Goal: Information Seeking & Learning: Learn about a topic

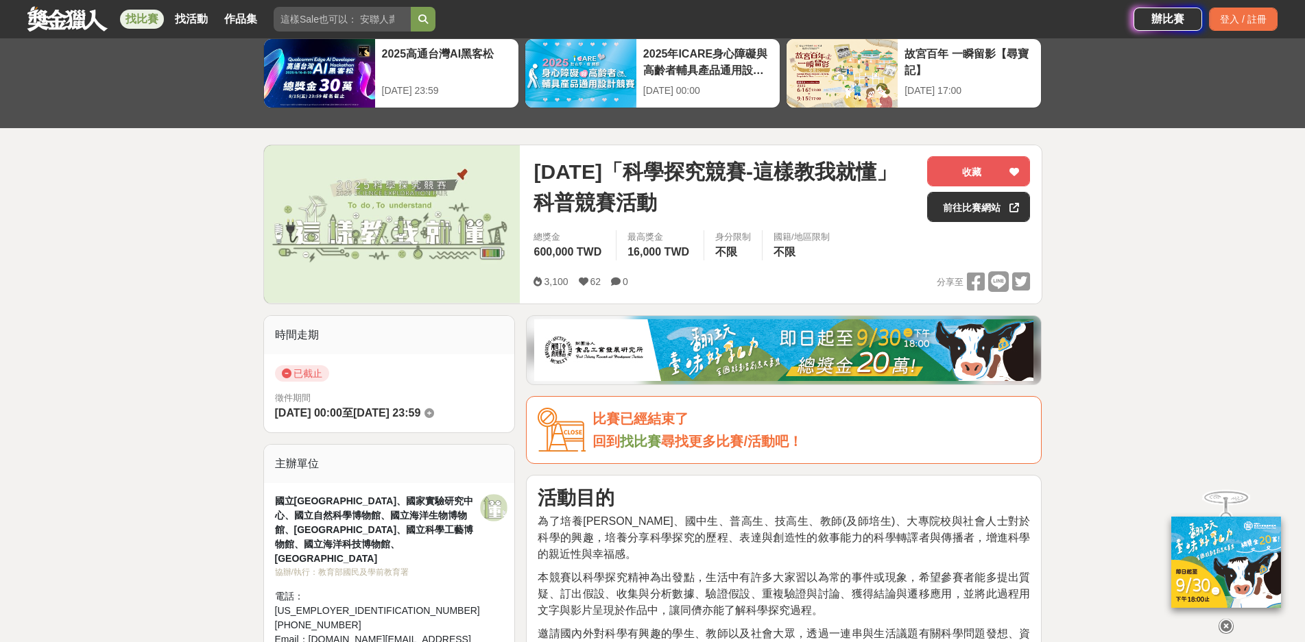
scroll to position [274, 0]
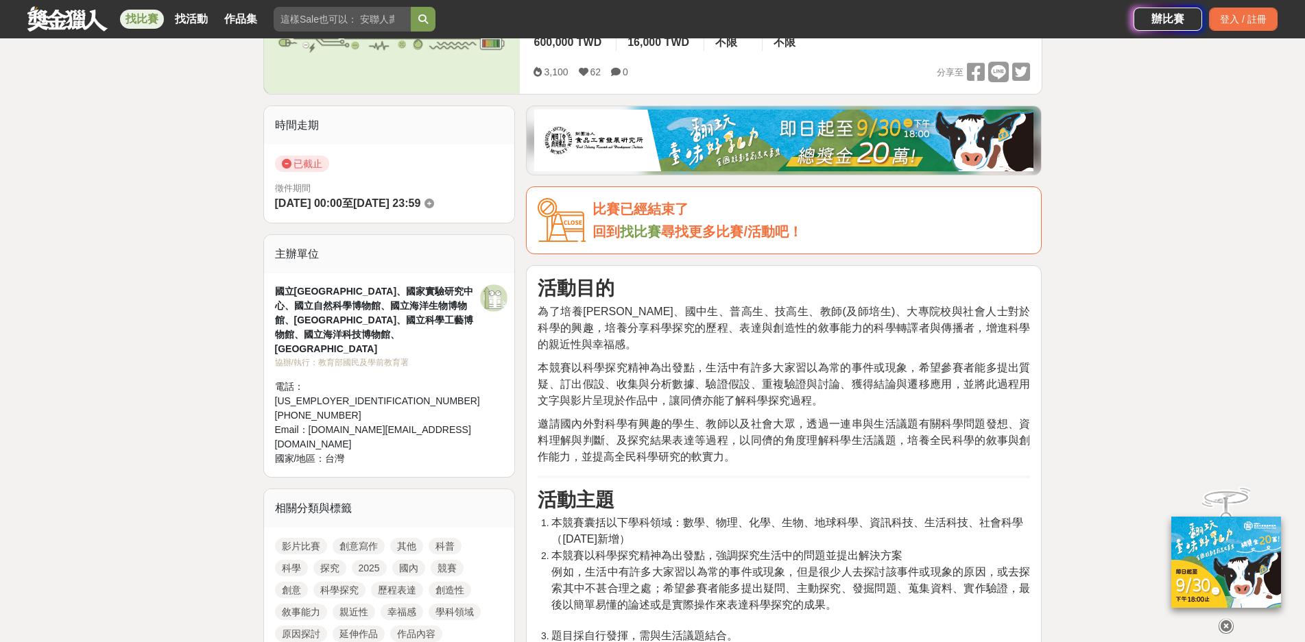
click at [693, 322] on span "為了培養國小生、國中生、普高生、技高生、教師(及師培生)、大專院校與社會人士對於科學的興趣，培養分享科學探究的歷程、表達與創造性的敘事能力的科學轉譯者與傳播者…" at bounding box center [783, 328] width 492 height 45
click at [664, 317] on p "為了培養國小生、國中生、普高生、技高生、教師(及師培生)、大專院校與社會人士對於科學的興趣，培養分享科學探究的歷程、表達與創造性的敘事能力的科學轉譯者與傳播者…" at bounding box center [783, 328] width 492 height 49
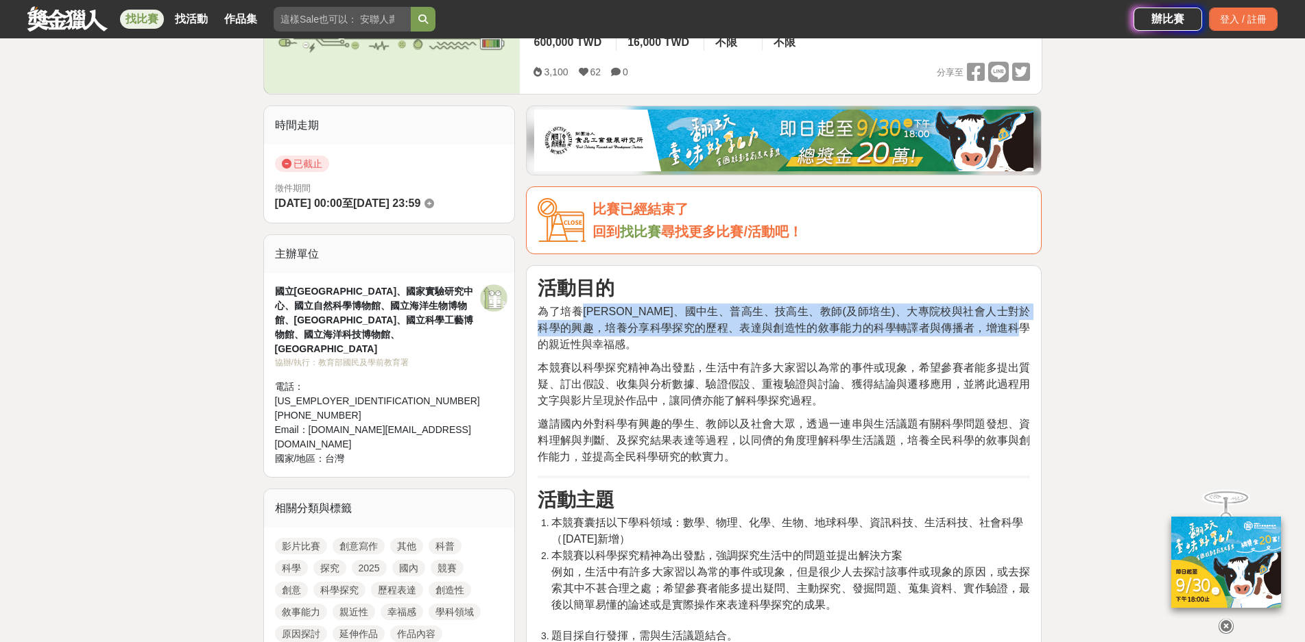
drag, startPoint x: 585, startPoint y: 312, endPoint x: 915, endPoint y: 352, distance: 332.2
click at [915, 352] on p "為了培養國小生、國中生、普高生、技高生、教師(及師培生)、大專院校與社會人士對於科學的興趣，培養分享科學探究的歷程、表達與創造性的敘事能力的科學轉譯者與傳播者…" at bounding box center [783, 328] width 492 height 49
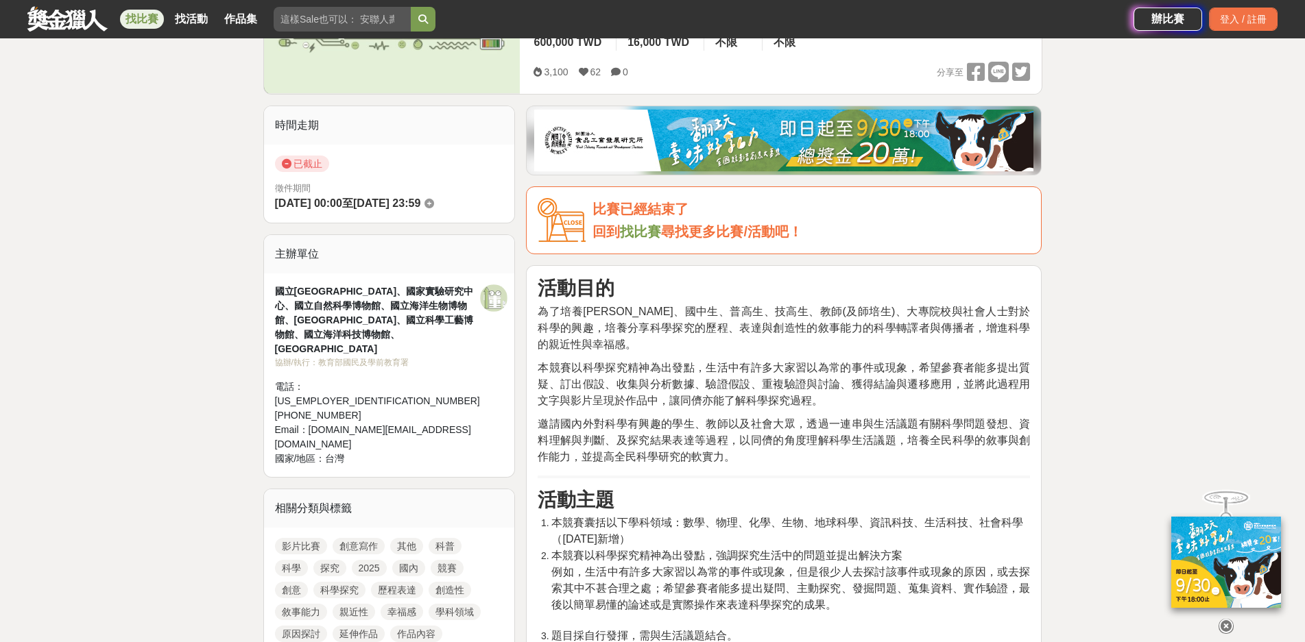
click at [707, 396] on span "本競賽以科學探究精神為出發點，生活中有許多大家習以為常的事件或現象，希望參賽者能多提出質疑、訂出假設、收集與分析數據、驗證假設、重複驗證與討論、獲得結論與遷移…" at bounding box center [783, 384] width 492 height 45
click at [737, 327] on span "為了培養國小生、國中生、普高生、技高生、教師(及師培生)、大專院校與社會人士對於科學的興趣，培養分享科學探究的歷程、表達與創造性的敘事能力的科學轉譯者與傳播者…" at bounding box center [783, 328] width 492 height 45
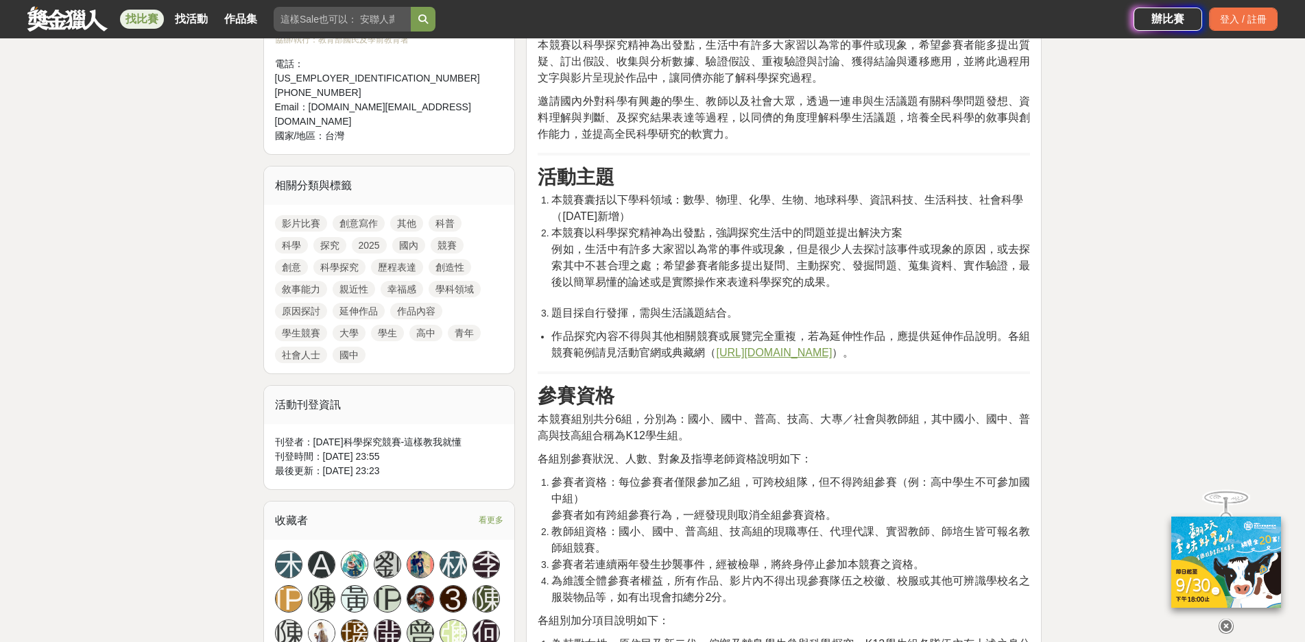
scroll to position [686, 0]
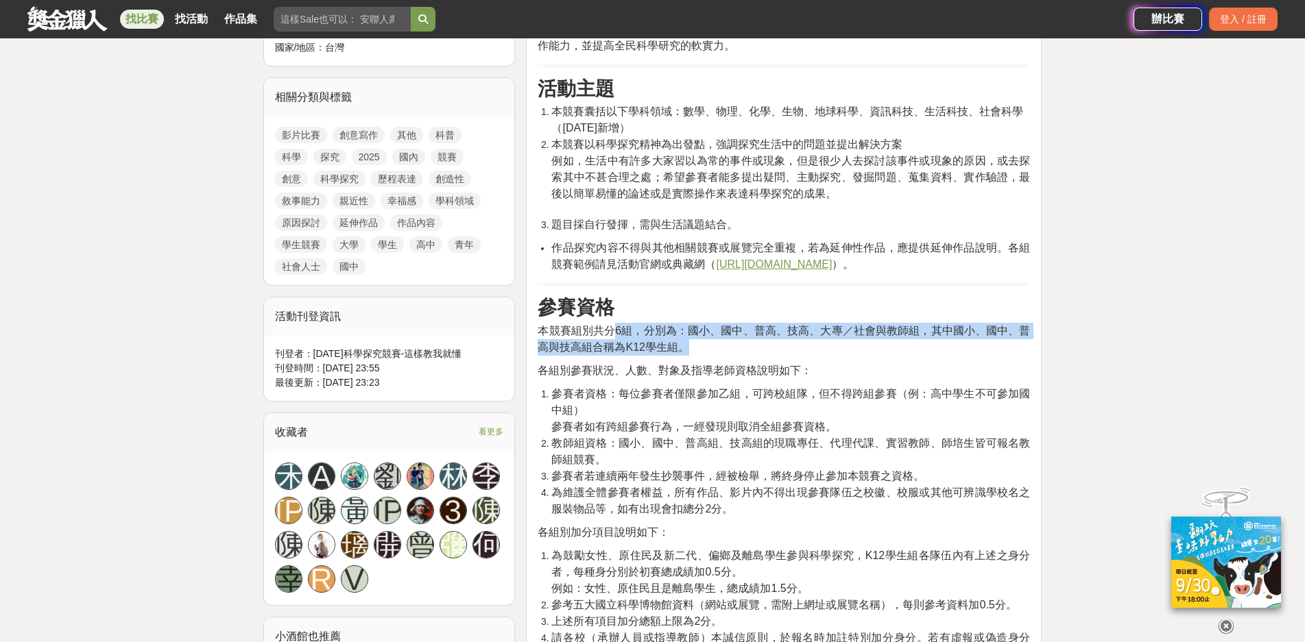
drag, startPoint x: 651, startPoint y: 328, endPoint x: 833, endPoint y: 341, distance: 182.1
click at [833, 341] on p "本競賽組別共分6組，分別為：國小、國中、普高、技高、大專／社會與教師組，其中國小、國中、普高與技高組合稱為K12學生組。" at bounding box center [783, 339] width 492 height 33
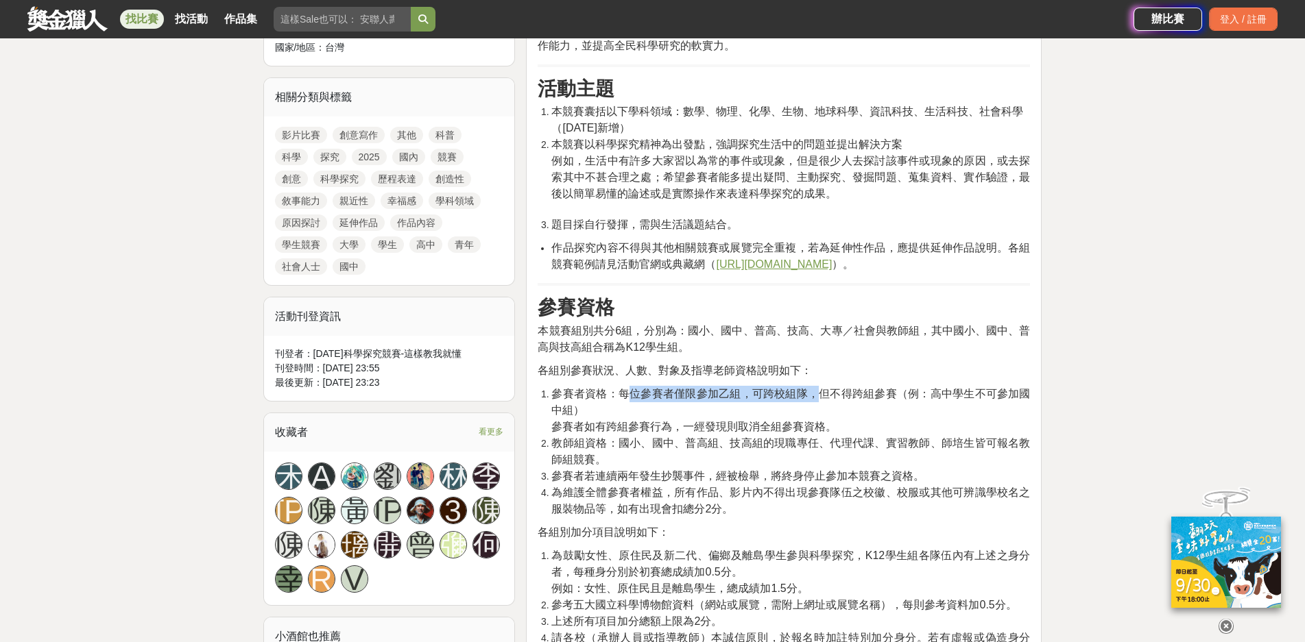
drag, startPoint x: 627, startPoint y: 397, endPoint x: 814, endPoint y: 400, distance: 187.2
click at [814, 400] on li "參賽者資格：每位參賽者僅限參加乙組，可跨校組隊，但不得跨組參賽（例：高中學生不可參加國中組） 參賽者如有跨組參賽行為，一經發現則取消全組參賽資格。" at bounding box center [790, 410] width 479 height 49
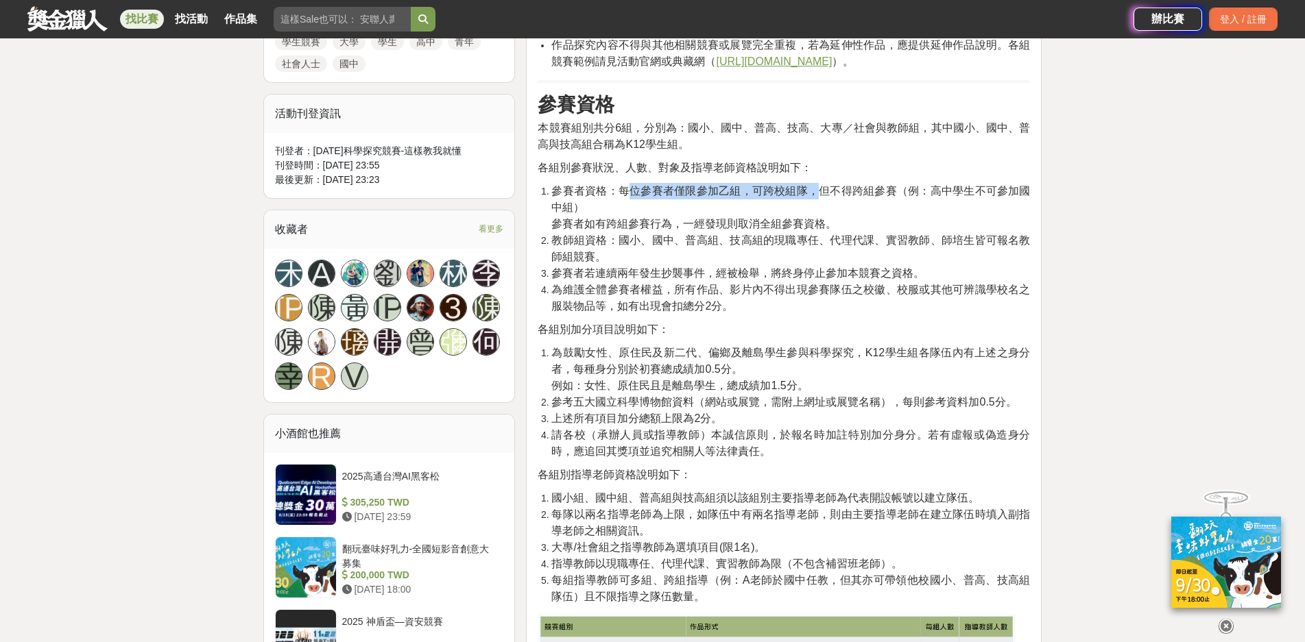
scroll to position [891, 0]
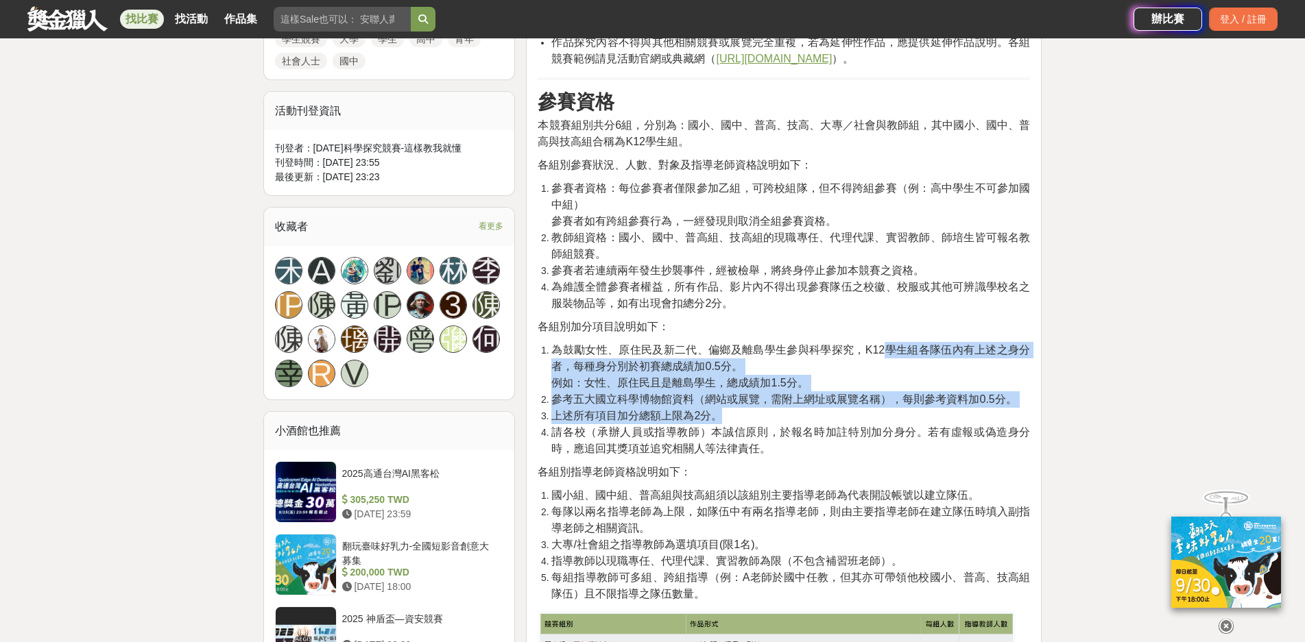
drag, startPoint x: 886, startPoint y: 345, endPoint x: 894, endPoint y: 412, distance: 67.6
click at [894, 412] on ol "為鼓勵女性、原住民及新二代、偏鄉及離島學生參與科學探究，K12學生組各隊伍內有上述之身分者，每種身分別於初賽總成績加0.5分。 例如：女性、原住民且是離島學生…" at bounding box center [783, 399] width 492 height 115
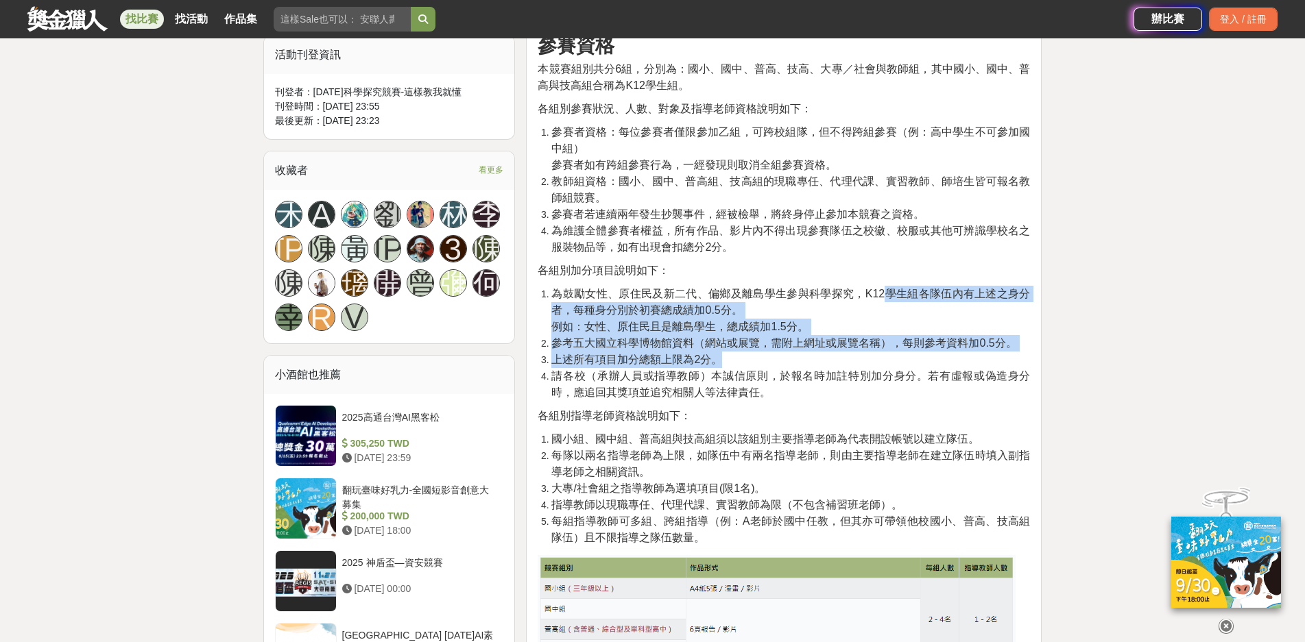
scroll to position [1097, 0]
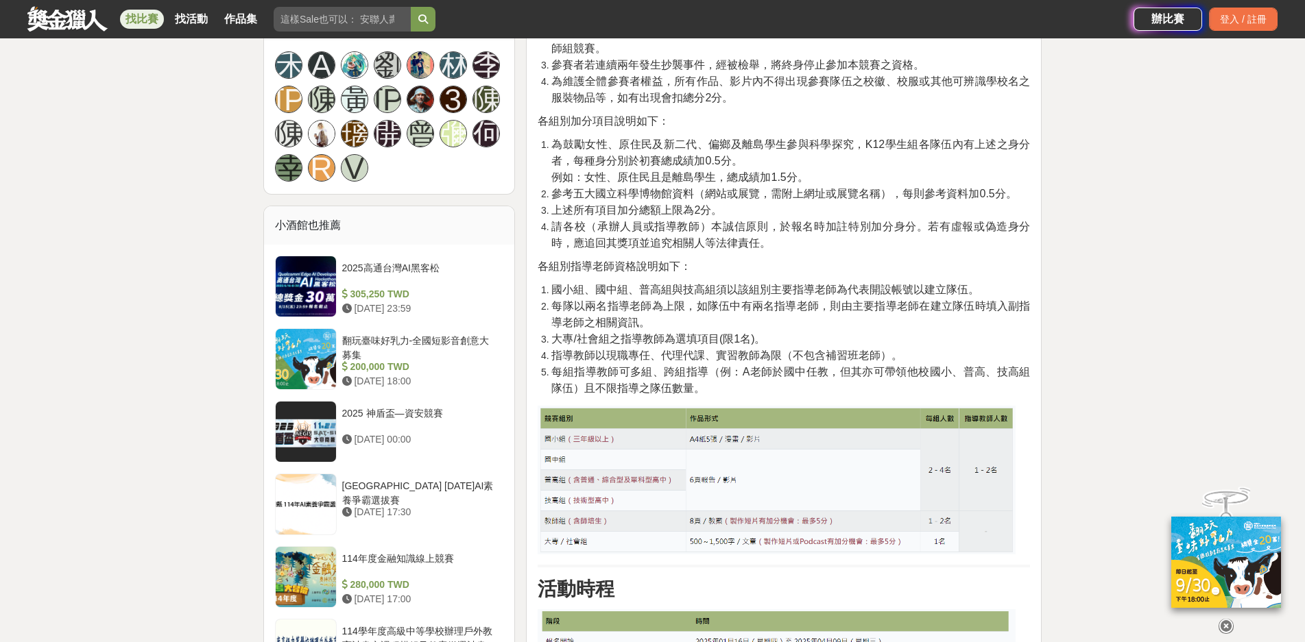
click at [700, 353] on span "指導教師以現職專任、代理代課、實習教師為限（不包含補習班老師）。" at bounding box center [726, 356] width 351 height 12
click at [636, 353] on span "指導教師以現職專任、代理代課、實習教師為限（不包含補習班老師）。" at bounding box center [726, 356] width 351 height 12
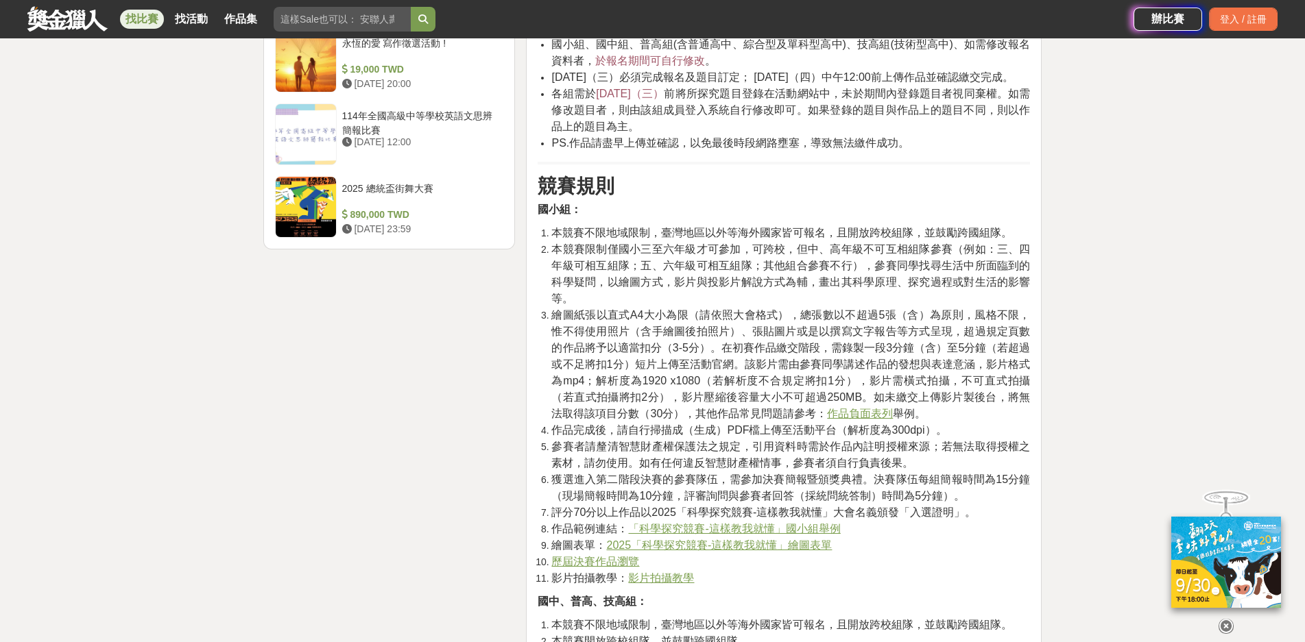
scroll to position [1988, 0]
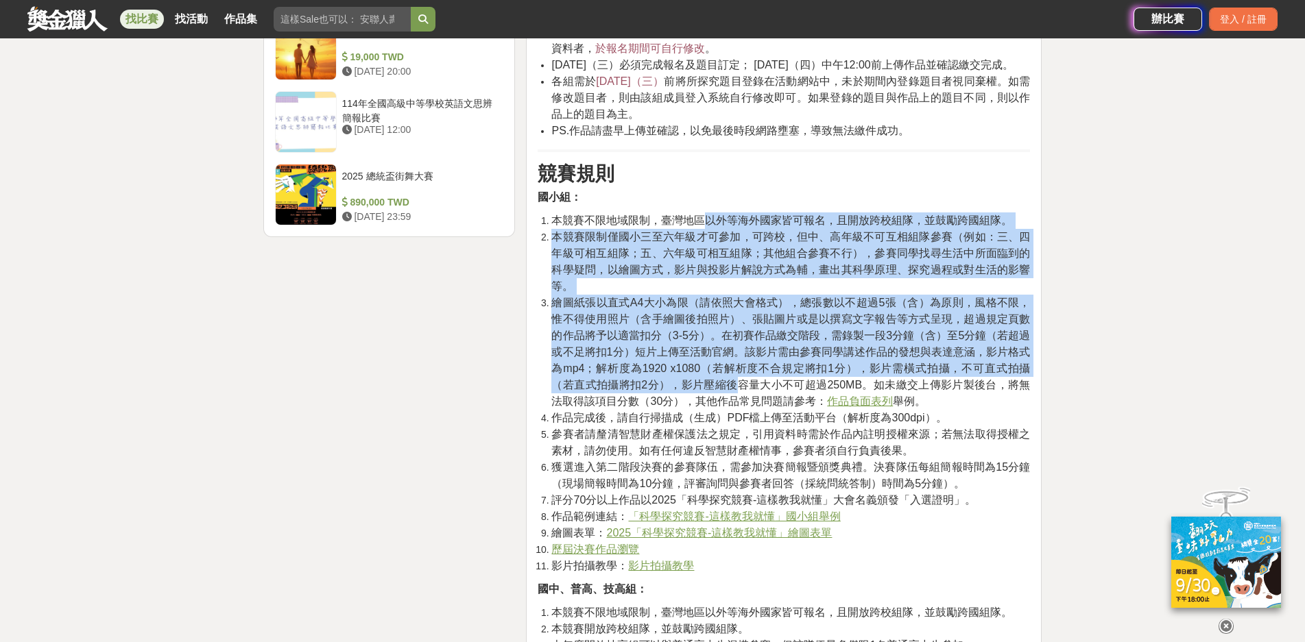
drag, startPoint x: 707, startPoint y: 258, endPoint x: 732, endPoint y: 424, distance: 168.5
click at [732, 424] on ol "本競賽不限地域限制，臺灣地區以外等海外國家皆可報名，且開放跨校組隊，並鼓勵跨國組隊。 本競賽限制僅國小三至六年級才可參加，可跨校，但中、高年級不可互相組隊參賽…" at bounding box center [783, 394] width 492 height 362
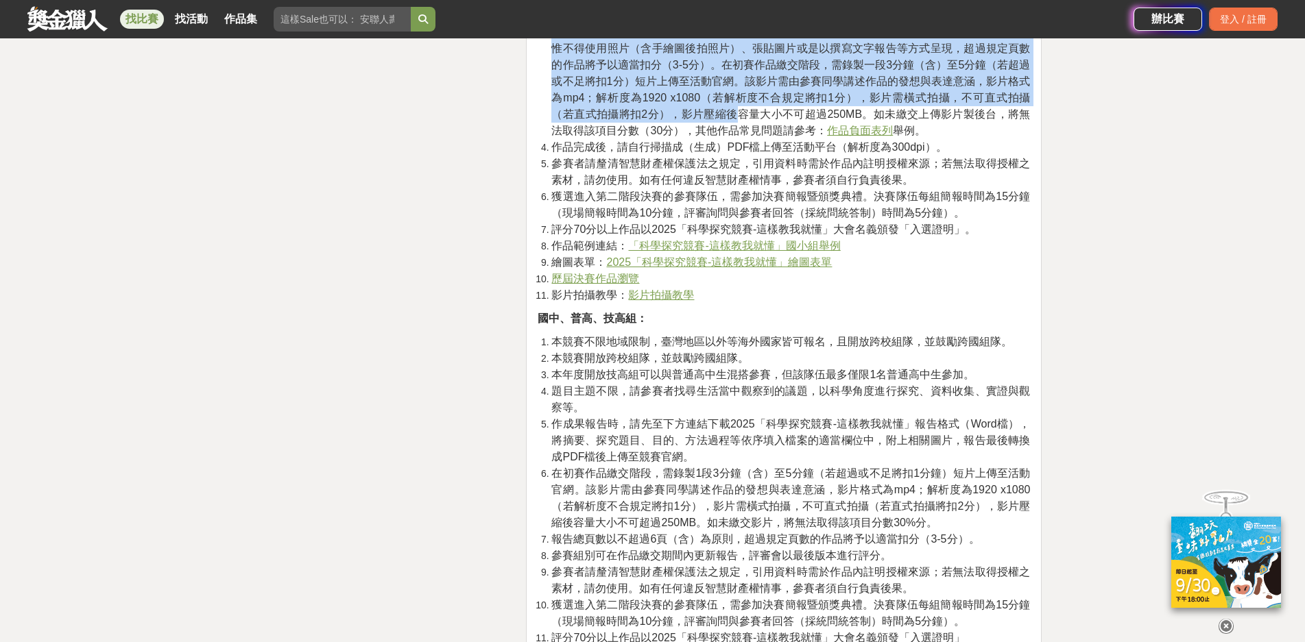
scroll to position [2262, 0]
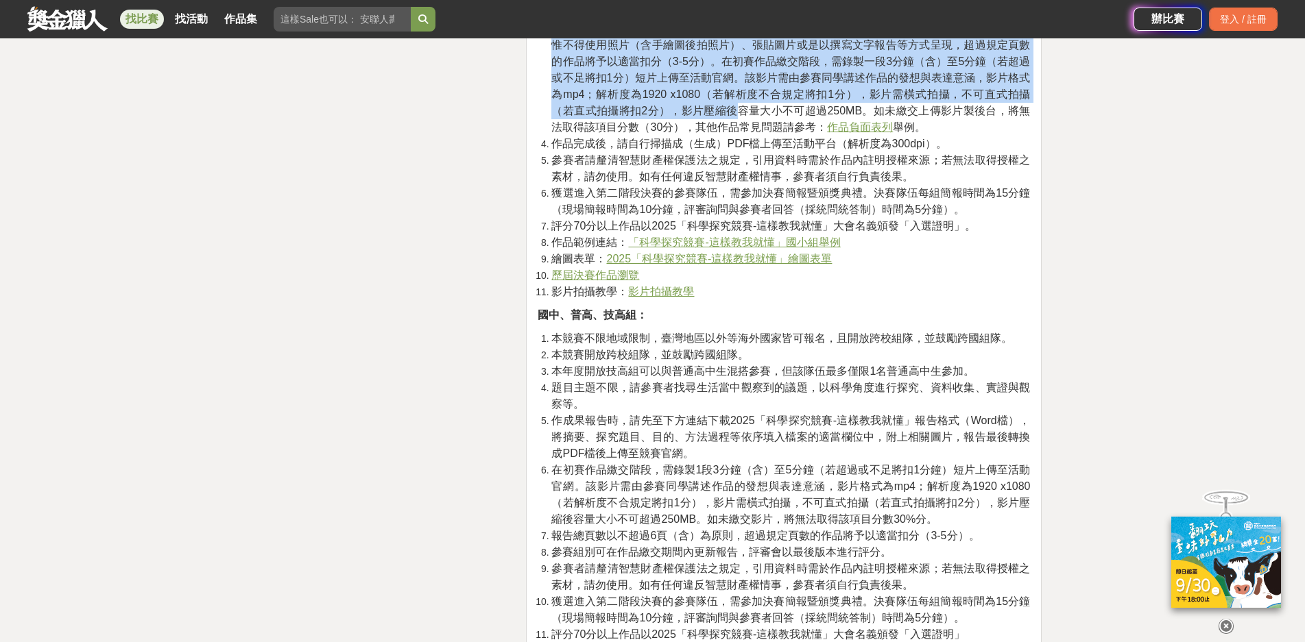
click at [687, 248] on u "「科學探究競賽-這樣教我就懂」國小組舉例" at bounding box center [734, 243] width 212 height 12
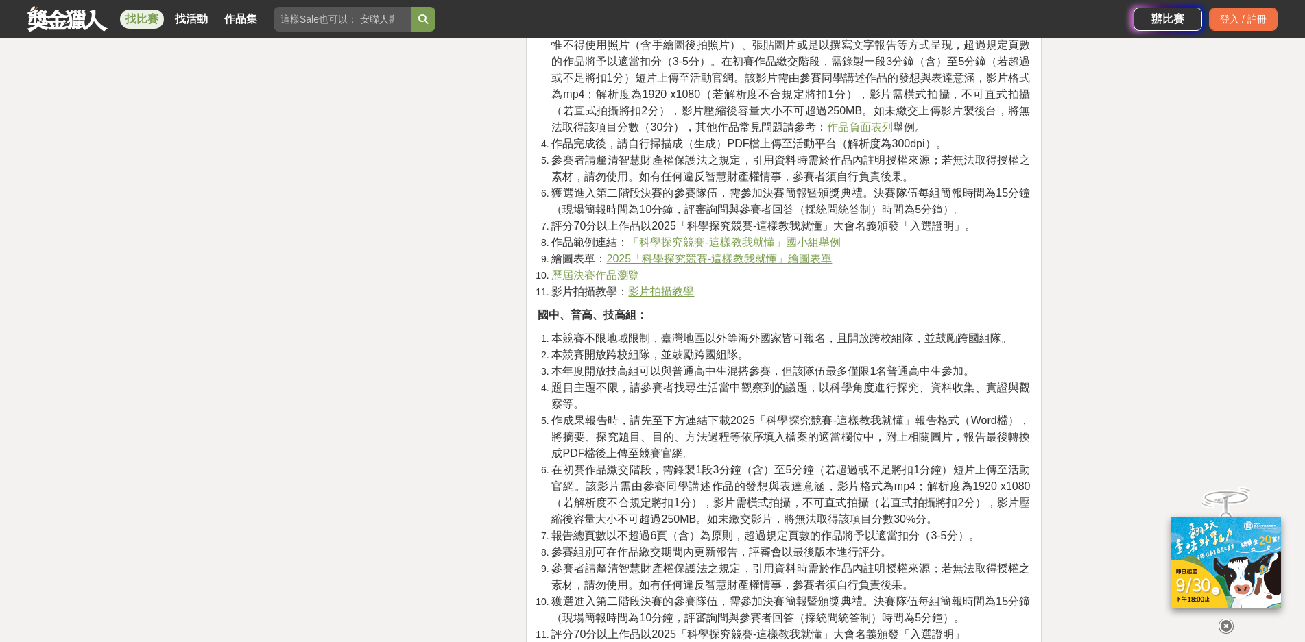
click at [723, 267] on li "繪圖表單： 2025「科學探究競賽-這樣教我就懂」繪圖表單" at bounding box center [790, 259] width 479 height 16
click at [580, 281] on u "歷屆決賽作品瀏覽" at bounding box center [595, 275] width 88 height 12
click at [688, 298] on u "影片拍攝教學" at bounding box center [661, 292] width 66 height 12
click at [773, 182] on span "參賽者請釐清智慧財產權保護法之規定，引用資料時需於作品內註明授權來源；若無法取得授權之素材，請勿使用。如有任何違反智慧財產權情事，參賽者須自行負責後果。" at bounding box center [790, 168] width 479 height 28
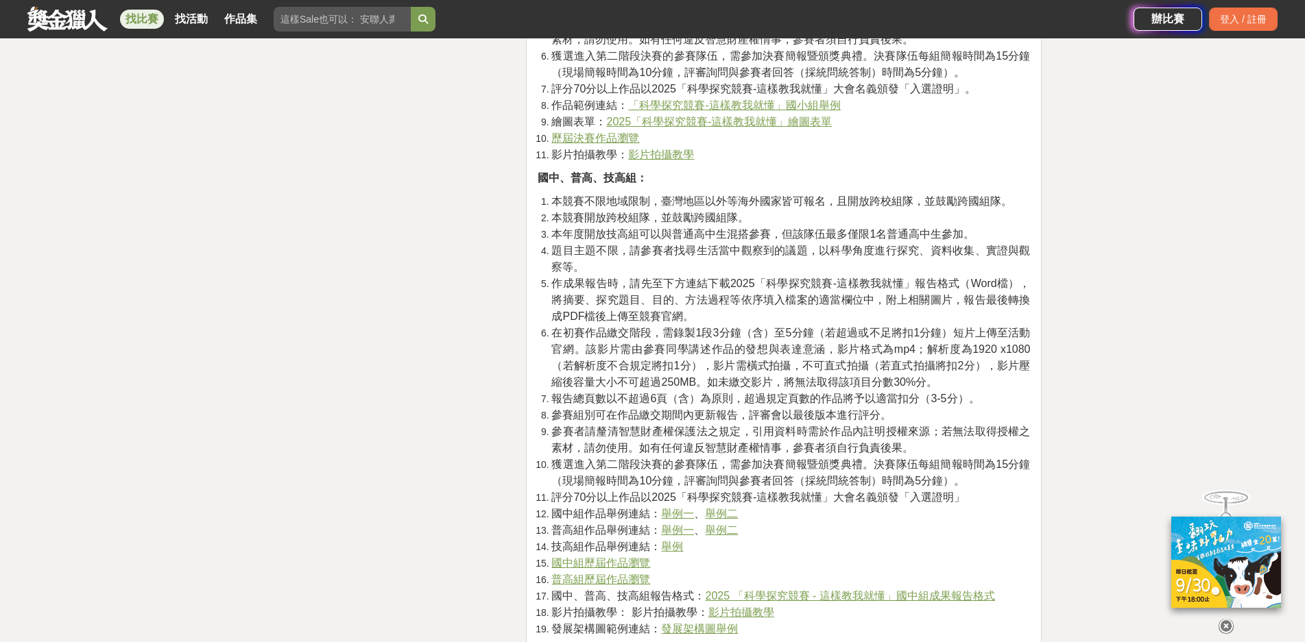
scroll to position [2674, 0]
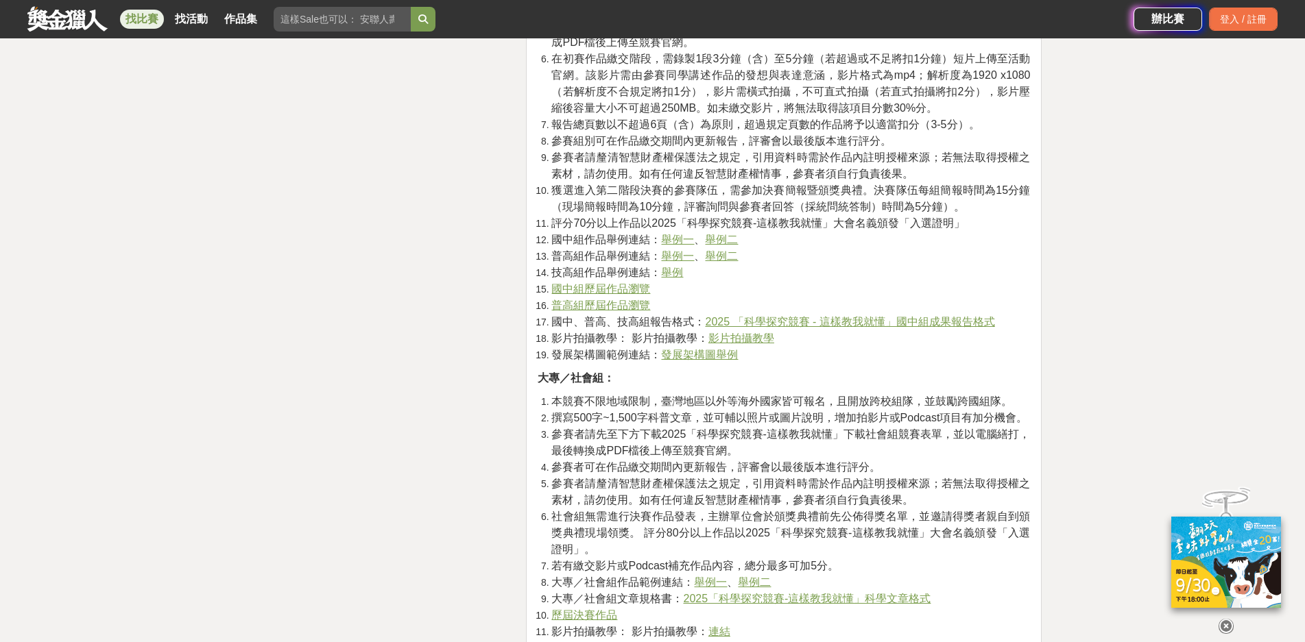
click at [636, 407] on span "本競賽不限地域限制，臺灣地區以外等海外國家皆可報名，且開放跨校組隊，並鼓勵跨國組隊。" at bounding box center [781, 402] width 461 height 12
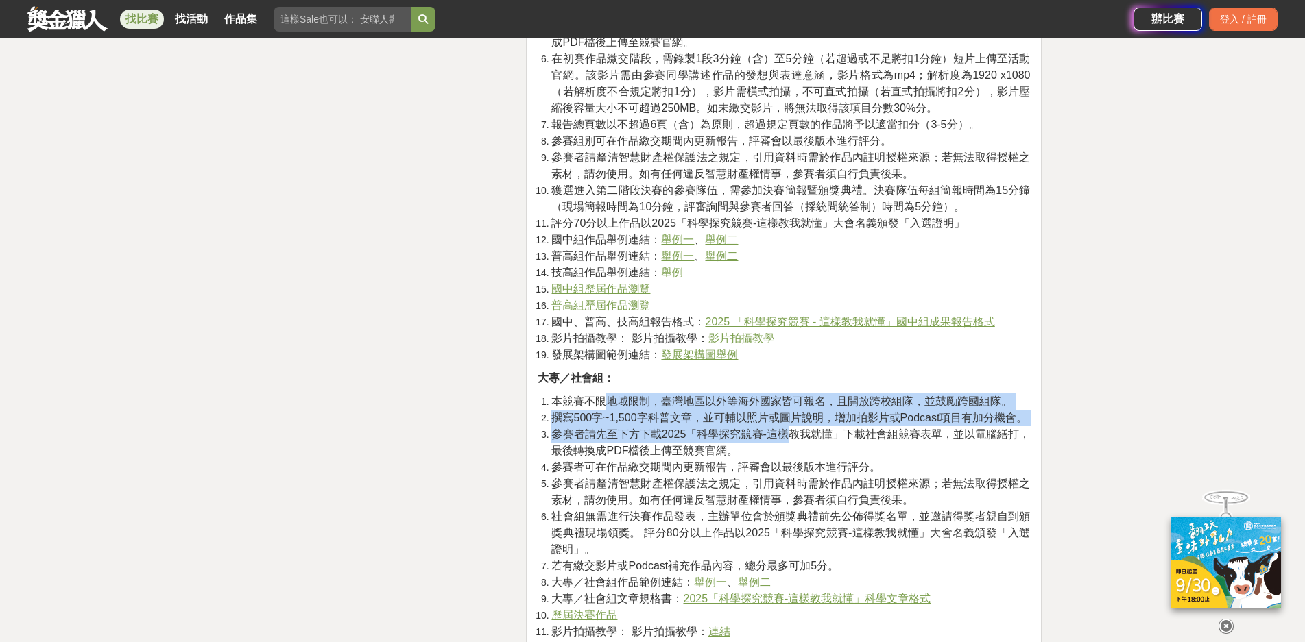
drag, startPoint x: 601, startPoint y: 437, endPoint x: 788, endPoint y: 463, distance: 188.4
click at [788, 463] on ol "本競賽不限地域限制，臺灣地區以外等海外國家皆可報名，且開放跨校組隊，並鼓勵跨國組隊。 撰寫500字~1,500字科普文章，並可輔以照片或圖片說明，增加拍影片或…" at bounding box center [783, 542] width 492 height 296
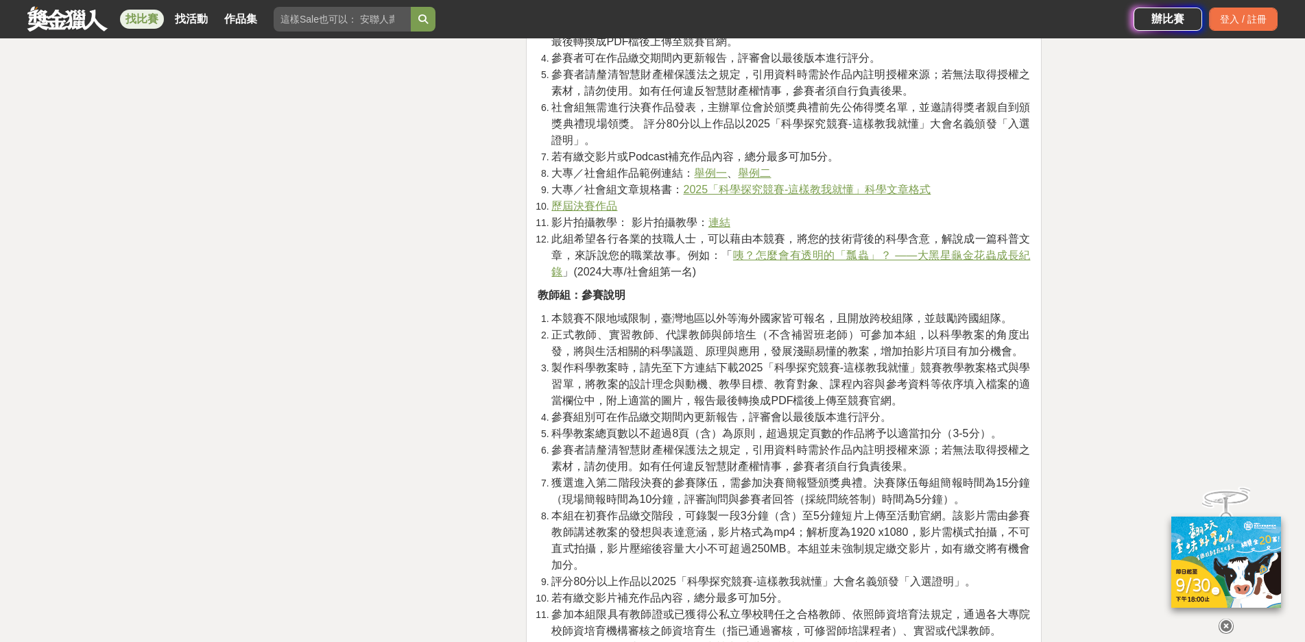
scroll to position [3085, 0]
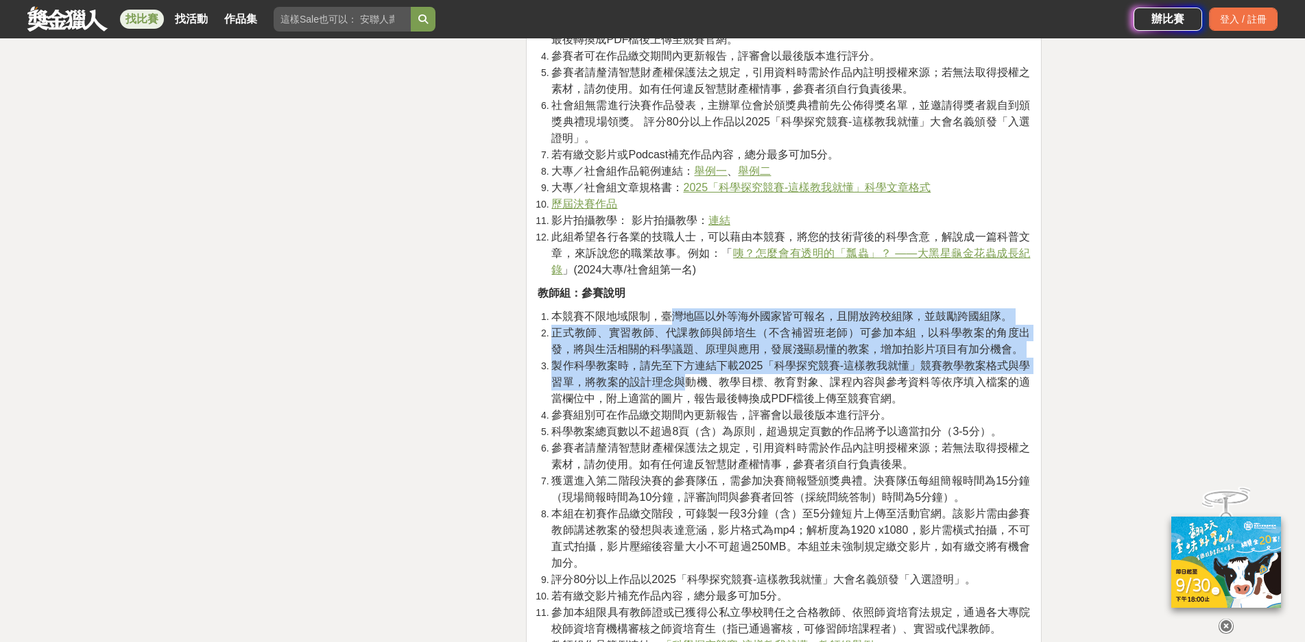
drag, startPoint x: 674, startPoint y: 352, endPoint x: 689, endPoint y: 417, distance: 66.9
click at [689, 417] on ol "本競賽不限地域限制，臺灣地區以外等海外國家皆可報名，且開放跨校組隊，並鼓勵跨國組隊。 正式教師、實習教師、代課教師與師培生（不含補習班老師）可參加本組，以科學…" at bounding box center [783, 506] width 492 height 395
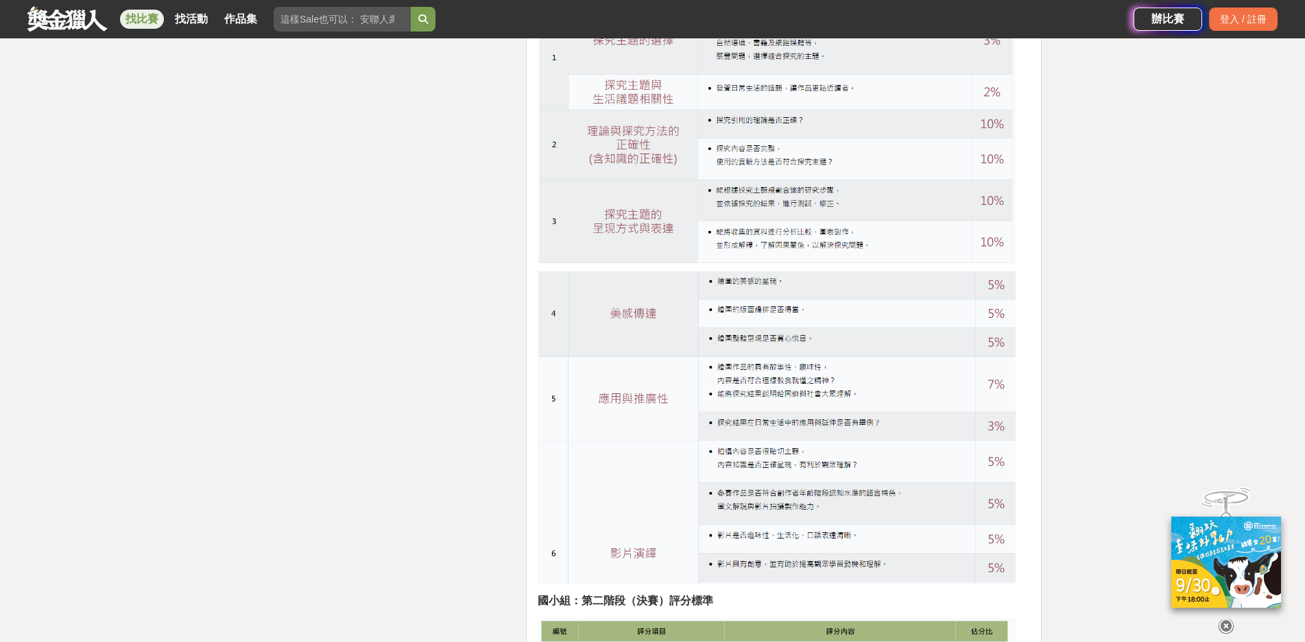
scroll to position [3908, 0]
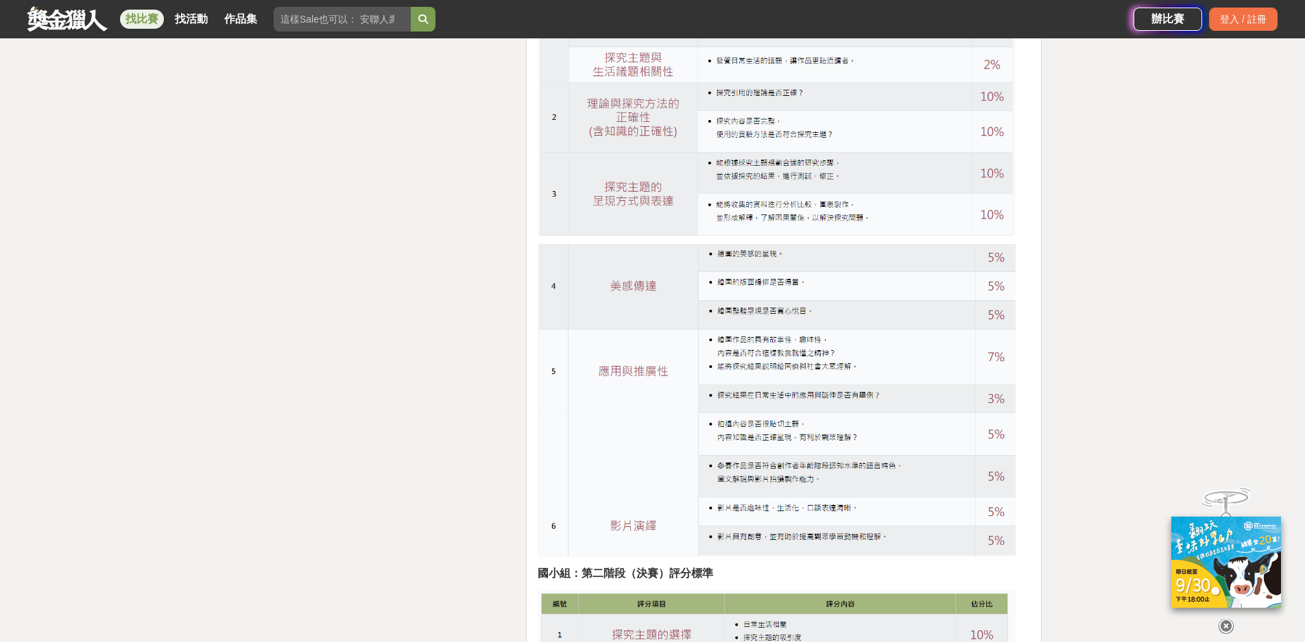
click at [248, 498] on div "大家都在看 2025高通台灣AI黑客松 2025-08-15 23:59 2025年ICARE身心障礙與高齡者輔具產品通用設計競賽 2025-09-10 00…" at bounding box center [652, 253] width 1305 height 8188
